Goal: Transaction & Acquisition: Obtain resource

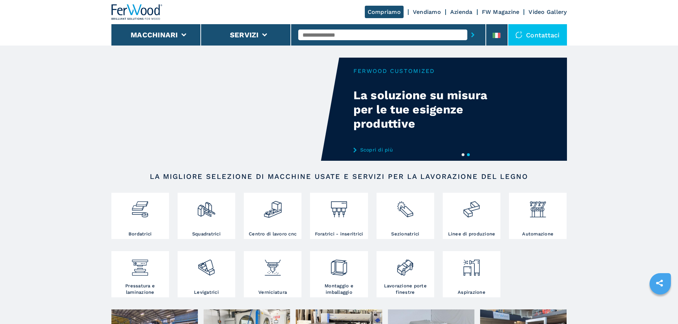
click at [374, 14] on link "Compriamo" at bounding box center [384, 12] width 39 height 12
click at [382, 9] on link "Compriamo" at bounding box center [384, 12] width 39 height 12
click at [429, 10] on link "Vendiamo" at bounding box center [427, 12] width 28 height 7
click at [424, 11] on link "Vendiamo" at bounding box center [427, 12] width 28 height 7
click at [456, 11] on link "Azienda" at bounding box center [461, 12] width 22 height 7
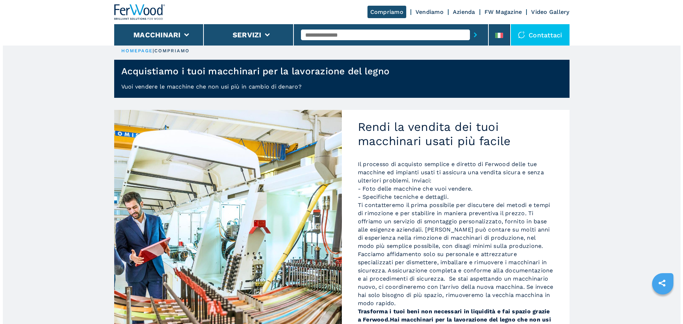
scroll to position [3, 0]
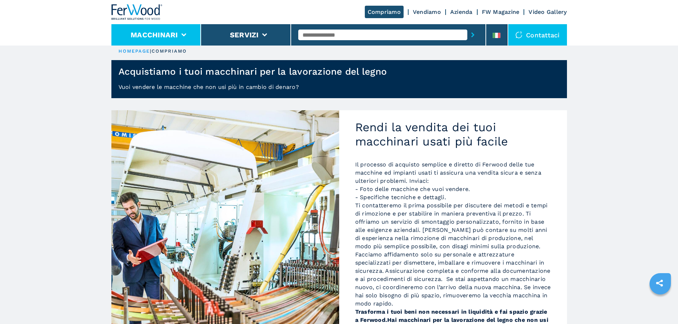
click at [187, 28] on li "Macchinari" at bounding box center [156, 34] width 90 height 21
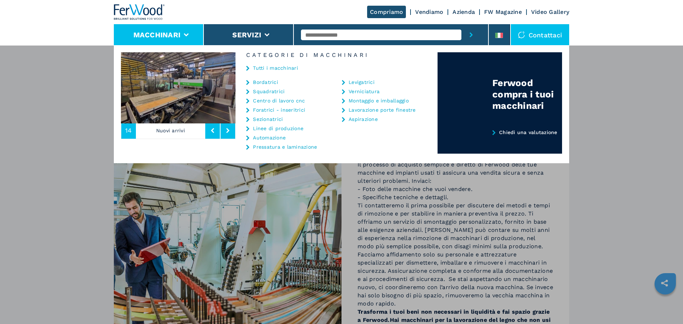
click at [271, 91] on link "Squadratrici" at bounding box center [269, 91] width 32 height 5
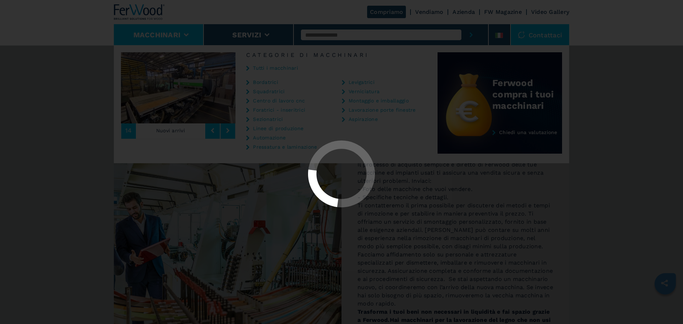
select select "**********"
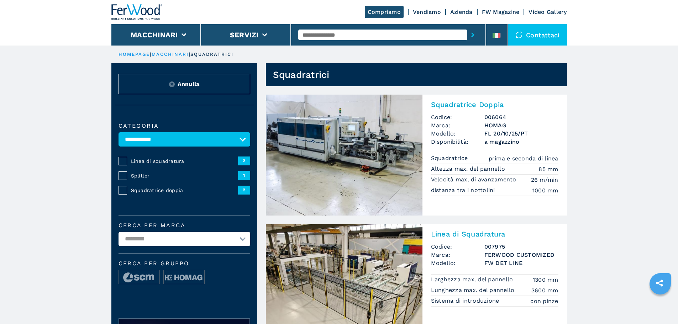
click at [180, 54] on link "macchinari" at bounding box center [170, 54] width 37 height 5
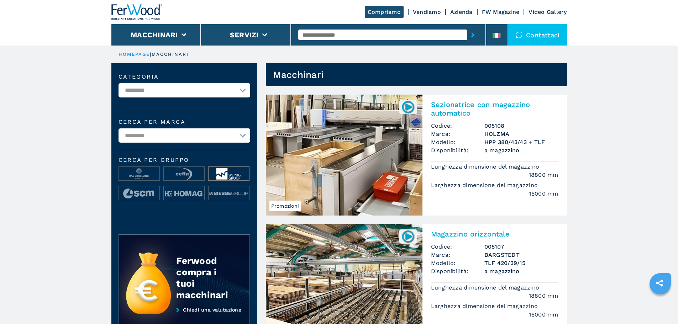
click at [222, 169] on img at bounding box center [228, 174] width 41 height 14
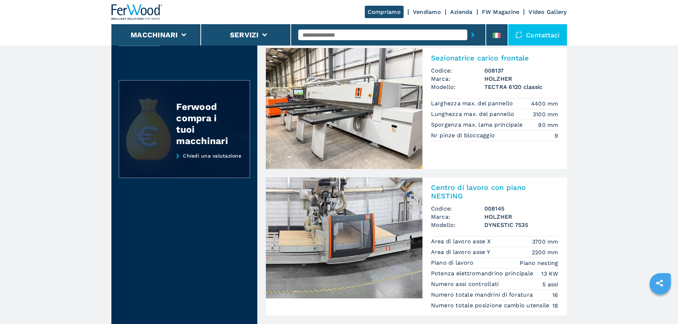
scroll to position [178, 0]
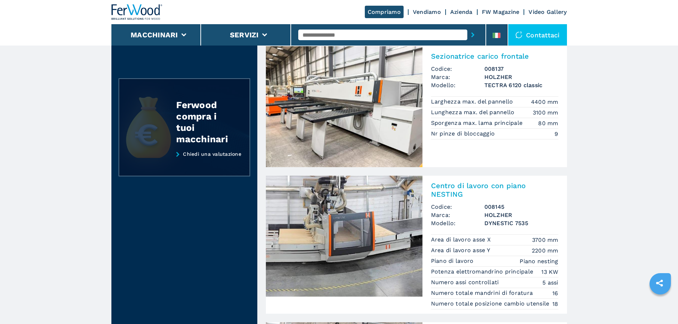
click at [197, 144] on div "Ferwood compra i tuoi macchinari" at bounding box center [205, 122] width 59 height 46
click at [191, 159] on link "Chiedi una valutazione" at bounding box center [184, 164] width 132 height 26
click at [231, 160] on link "Chiedi una valutazione" at bounding box center [184, 164] width 132 height 26
click at [144, 137] on div "Ferwood compra i tuoi macchinari" at bounding box center [184, 111] width 132 height 67
click at [217, 131] on div "Ferwood compra i tuoi macchinari" at bounding box center [205, 122] width 59 height 46
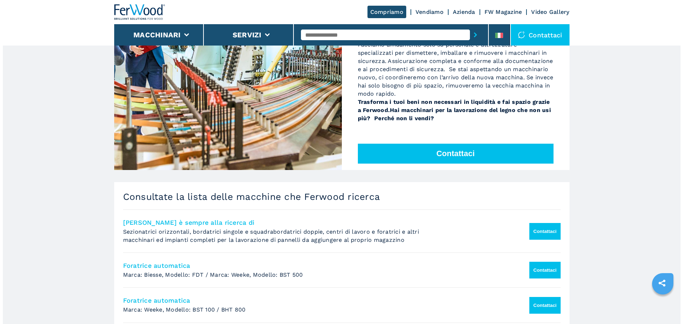
scroll to position [213, 0]
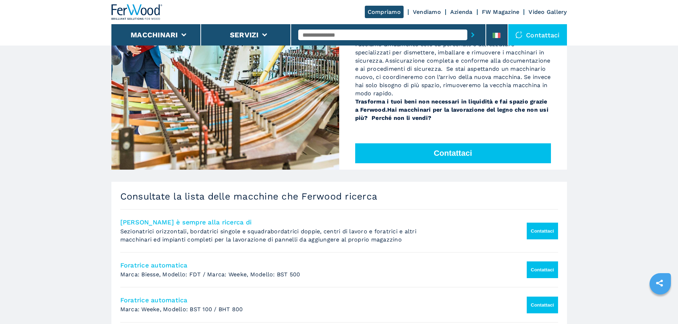
click at [423, 149] on button "Contattaci" at bounding box center [453, 153] width 196 height 20
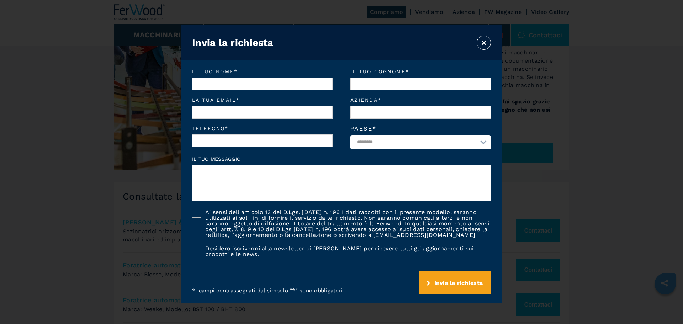
scroll to position [0, 0]
